Goal: Information Seeking & Learning: Learn about a topic

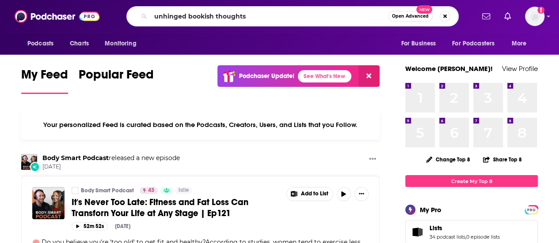
type input "unhinged bookish thoughts"
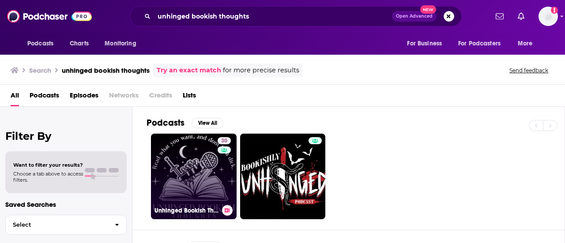
click at [200, 161] on link "30 Unhinged Bookish Thoughts" at bounding box center [194, 177] width 86 height 86
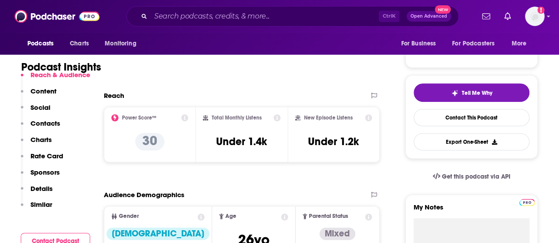
scroll to position [221, 0]
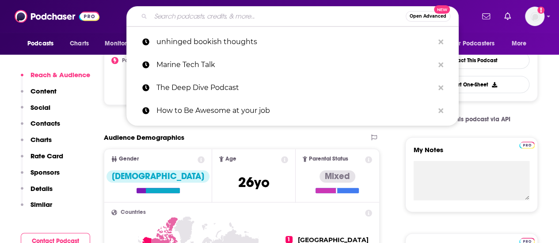
click at [243, 12] on input "Search podcasts, credits, & more..." at bounding box center [278, 16] width 255 height 14
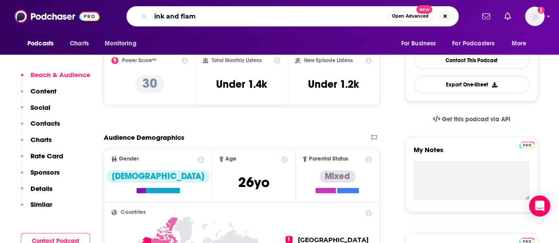
type input "ink and flame"
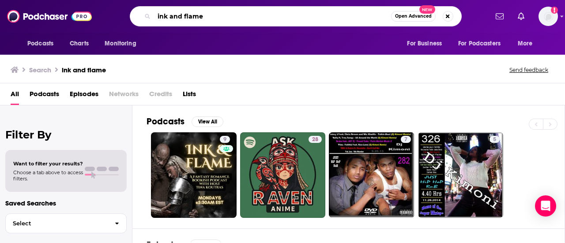
drag, startPoint x: 218, startPoint y: 13, endPoint x: 145, endPoint y: 6, distance: 73.7
click at [143, 6] on div "Podcasts Charts Monitoring ink and flame Open Advanced New For Business For Pod…" at bounding box center [282, 16] width 565 height 33
type input "story darlings"
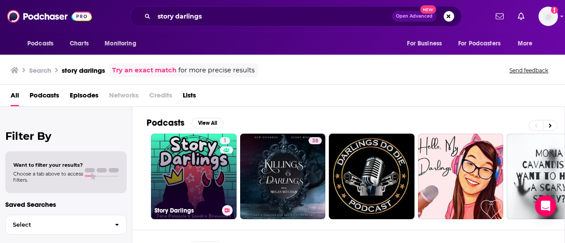
click at [182, 185] on link "1 Story Darlings" at bounding box center [194, 177] width 86 height 86
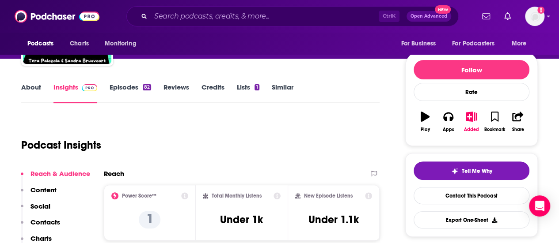
scroll to position [88, 0]
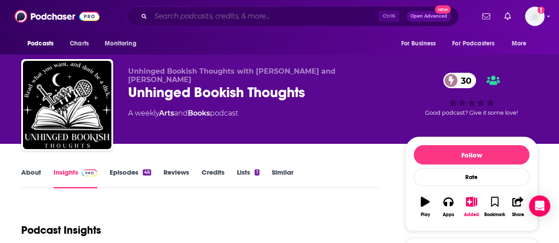
click at [185, 14] on input "Search podcasts, credits, & more..." at bounding box center [265, 16] width 228 height 14
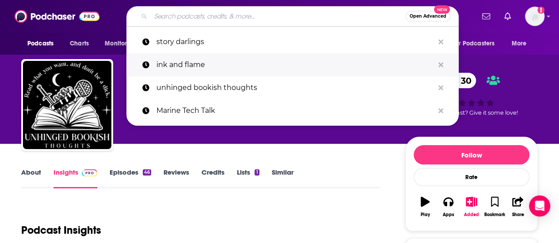
click at [191, 74] on p "ink and flame" at bounding box center [294, 64] width 277 height 23
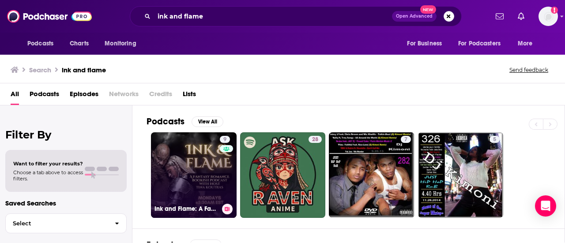
click at [198, 142] on link "9 Ink and Flame: A Fantasy Romance Podcast" at bounding box center [194, 176] width 86 height 86
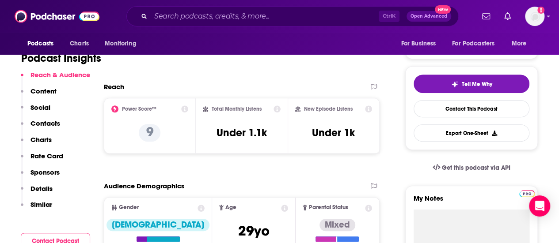
scroll to position [221, 0]
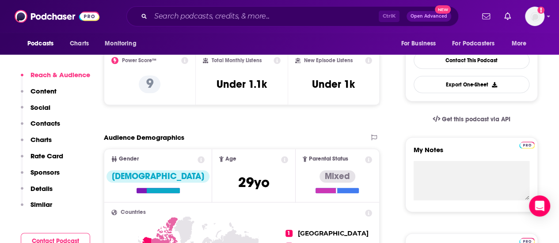
click at [191, 9] on div "Ctrl K Open Advanced New" at bounding box center [292, 16] width 332 height 20
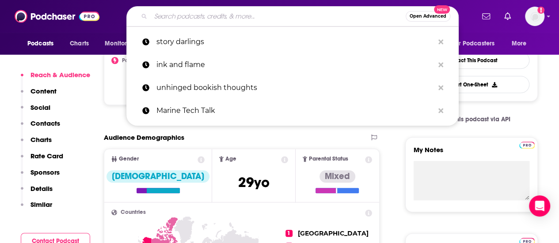
click at [184, 18] on input "Search podcasts, credits, & more..." at bounding box center [278, 16] width 255 height 14
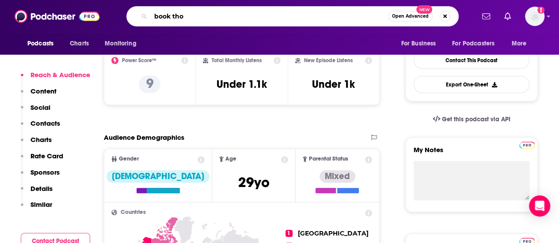
type input "book thor"
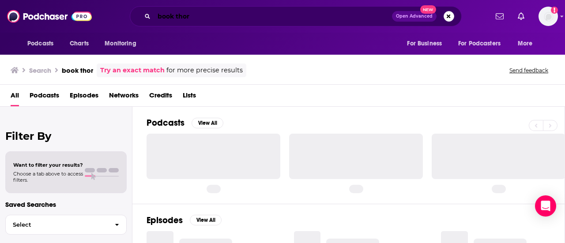
click at [202, 20] on input "book thor" at bounding box center [273, 16] width 238 height 14
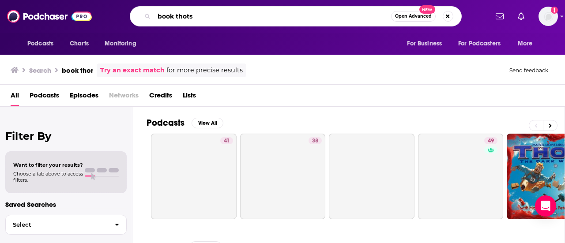
type input "book thots"
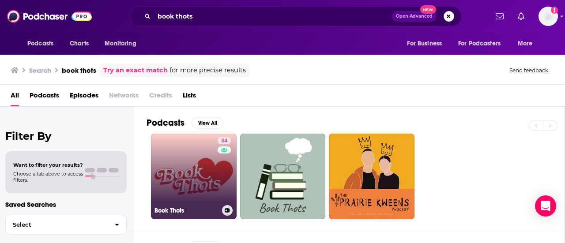
click at [205, 178] on link "34 Book Thots" at bounding box center [194, 177] width 86 height 86
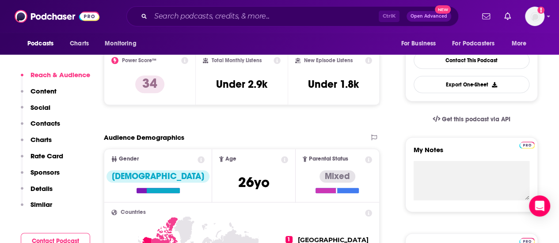
scroll to position [177, 0]
